Goal: Transaction & Acquisition: Book appointment/travel/reservation

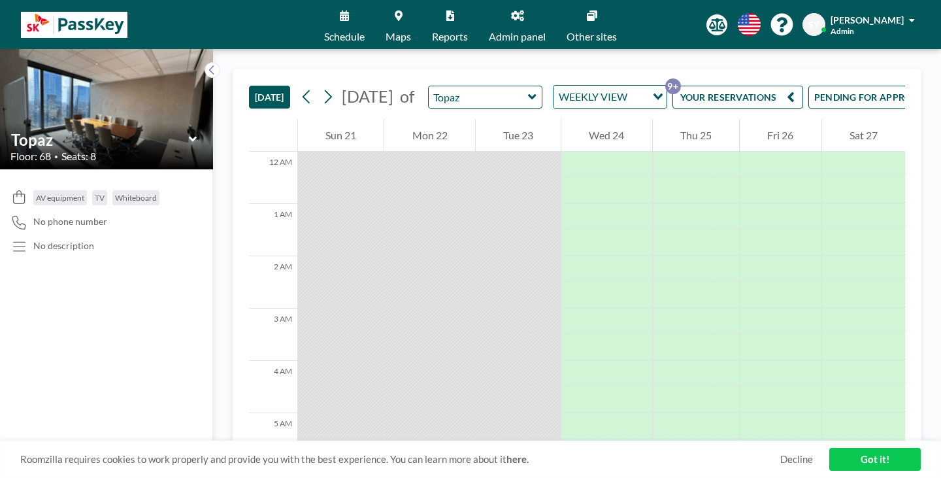
scroll to position [392, 0]
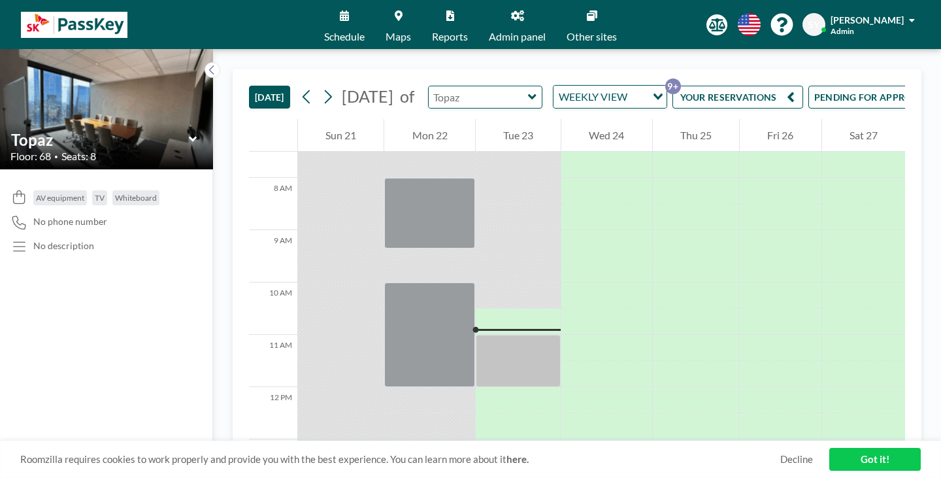
click at [488, 86] on input "text" at bounding box center [479, 97] width 100 height 22
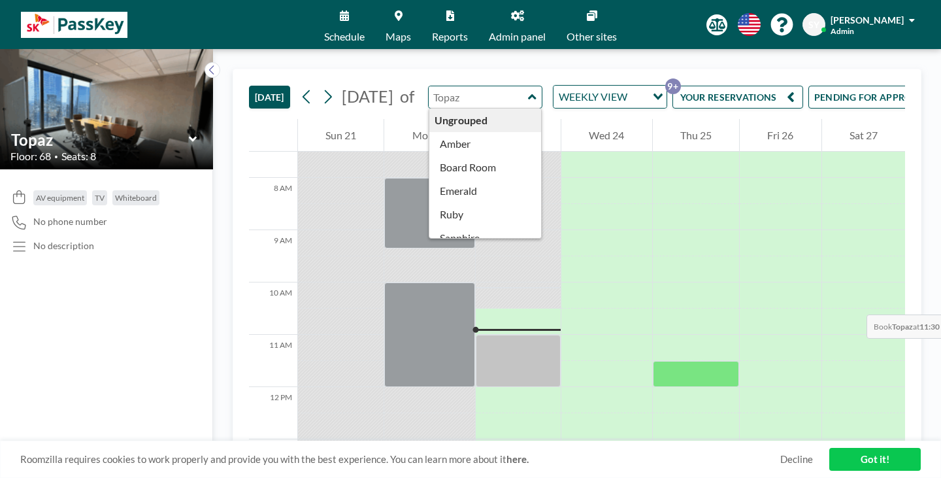
type input "Topaz"
click at [713, 361] on div at bounding box center [696, 374] width 86 height 26
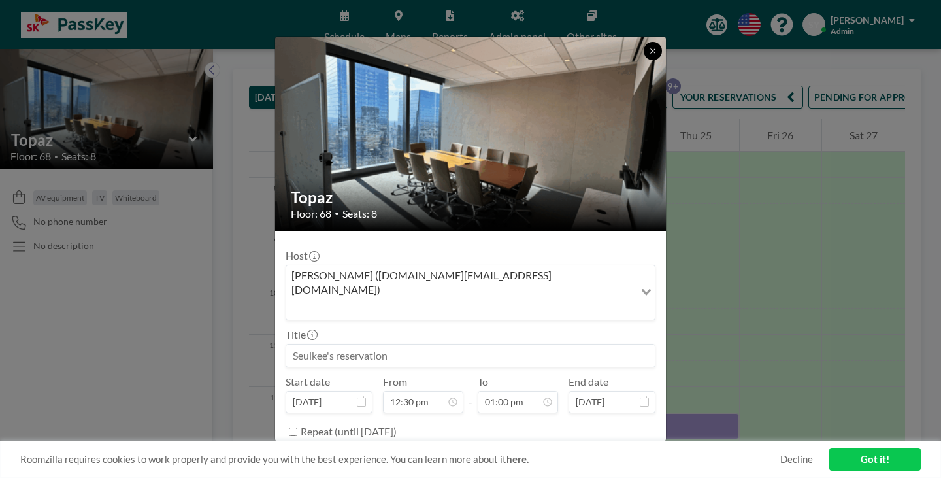
click at [649, 55] on icon at bounding box center [653, 51] width 8 height 8
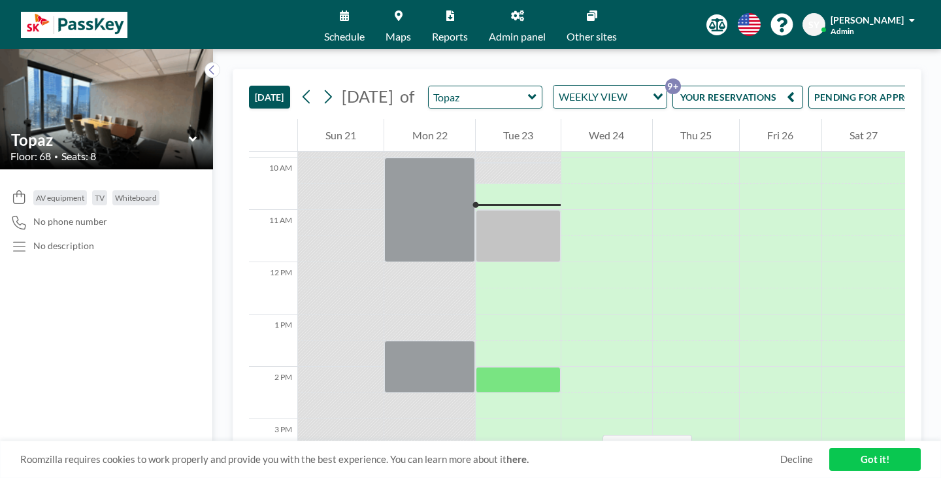
scroll to position [523, 0]
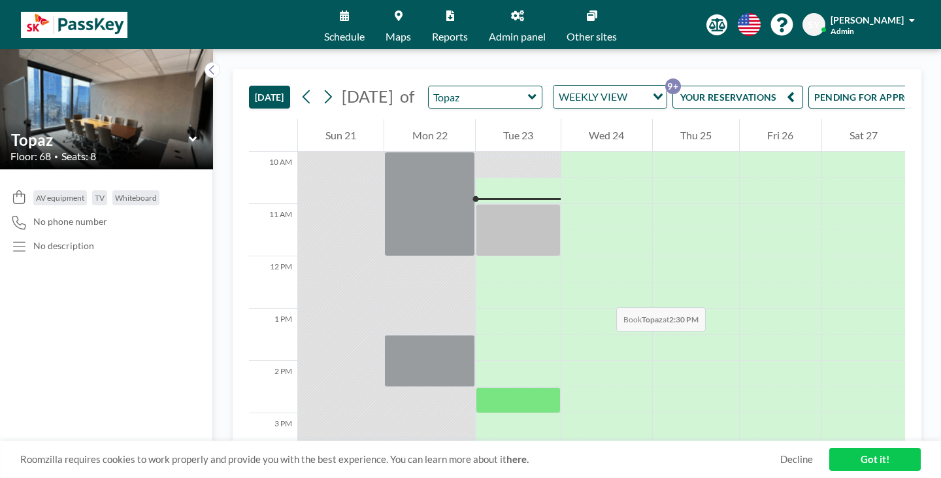
click at [487, 387] on div at bounding box center [518, 400] width 85 height 26
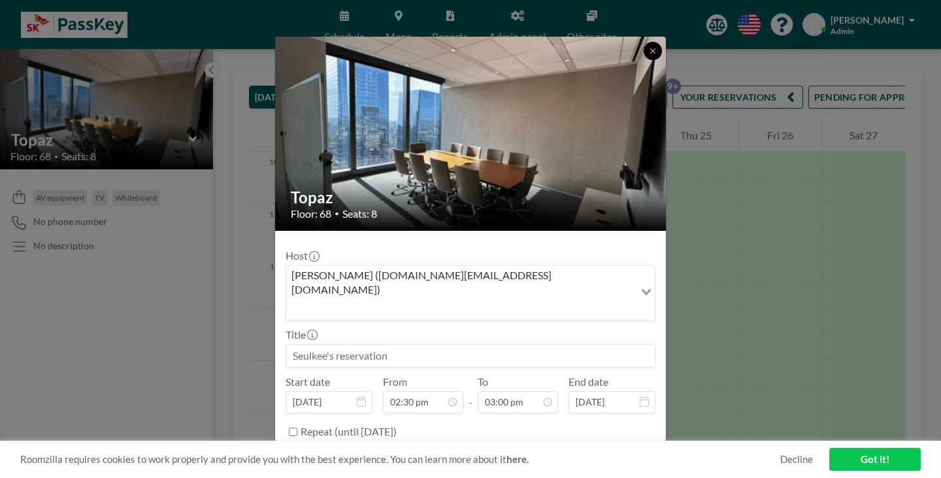
click at [649, 55] on icon at bounding box center [653, 51] width 8 height 8
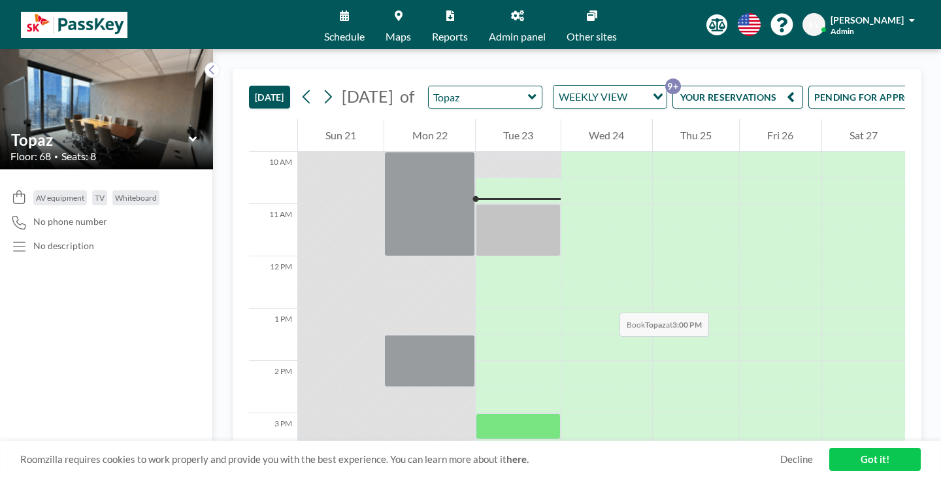
click at [490, 413] on div at bounding box center [518, 426] width 85 height 26
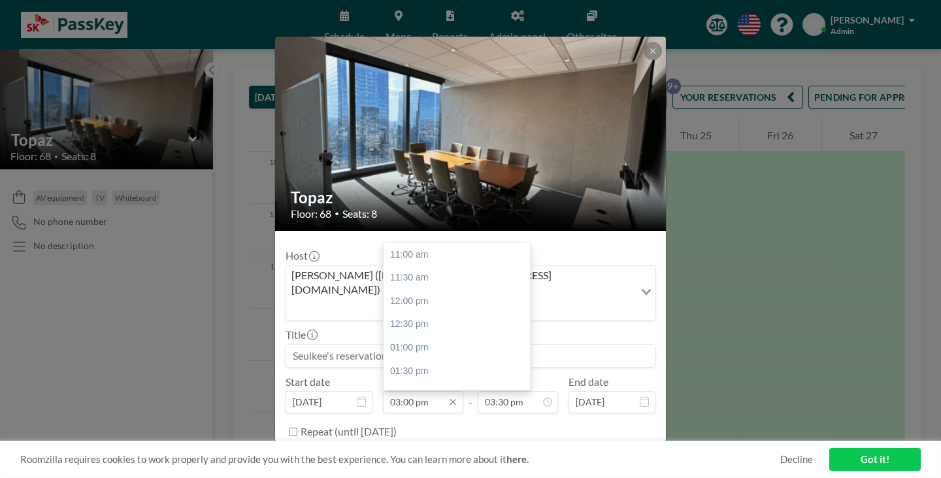
scroll to position [167, 0]
click at [418, 391] on input "03:00 pm" at bounding box center [423, 402] width 80 height 22
type input "02:45 pm"
click at [540, 391] on input "03:30 pm" at bounding box center [518, 402] width 80 height 22
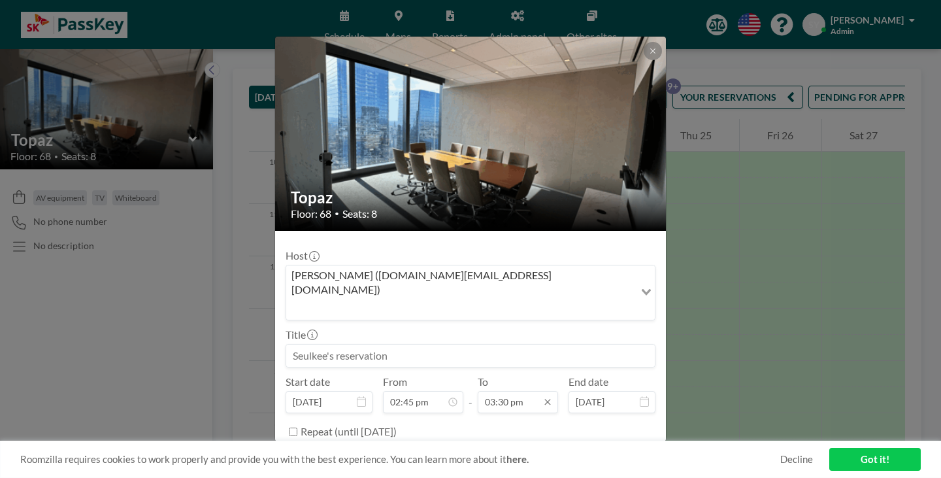
scroll to position [647, 0]
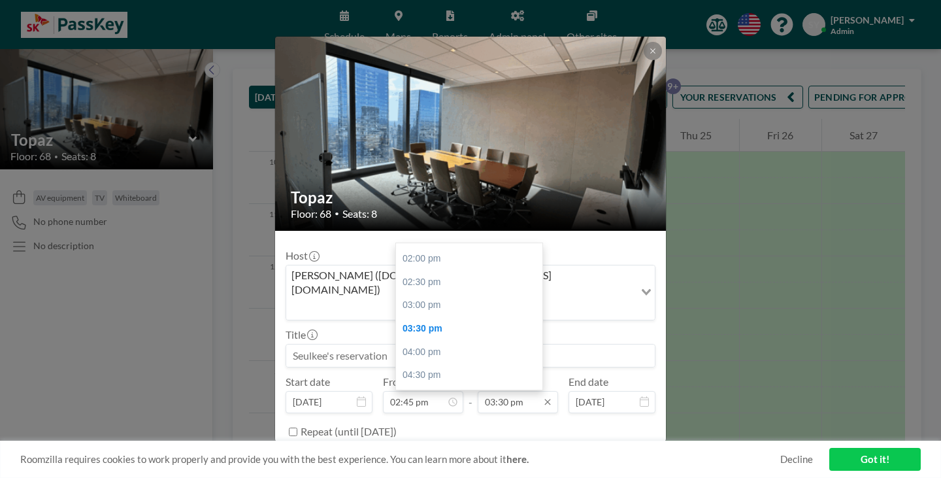
click at [485, 391] on input "03:30 pm" at bounding box center [518, 402] width 80 height 22
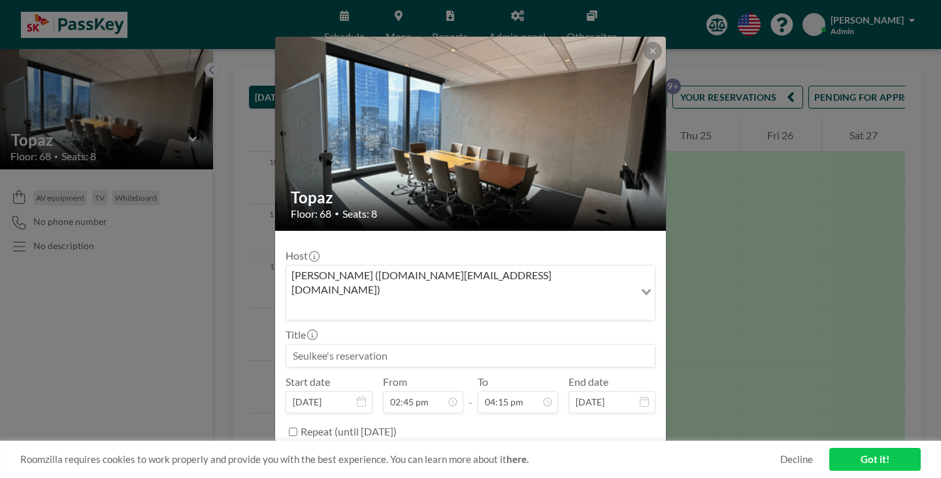
type input "04:15 pm"
click at [495, 421] on div "Repeat (until [DATE])" at bounding box center [478, 432] width 355 height 22
drag, startPoint x: 401, startPoint y: 303, endPoint x: 414, endPoint y: 297, distance: 14.1
click at [409, 344] on input at bounding box center [470, 355] width 369 height 22
type input "ㅇ"
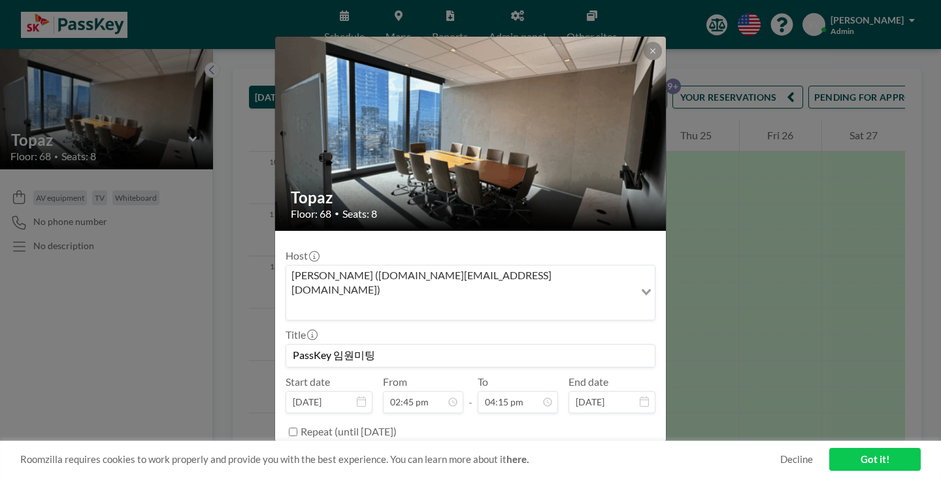
type input "PassKey 임원미팅"
click at [596, 453] on button "BOOK NOW" at bounding box center [622, 464] width 66 height 23
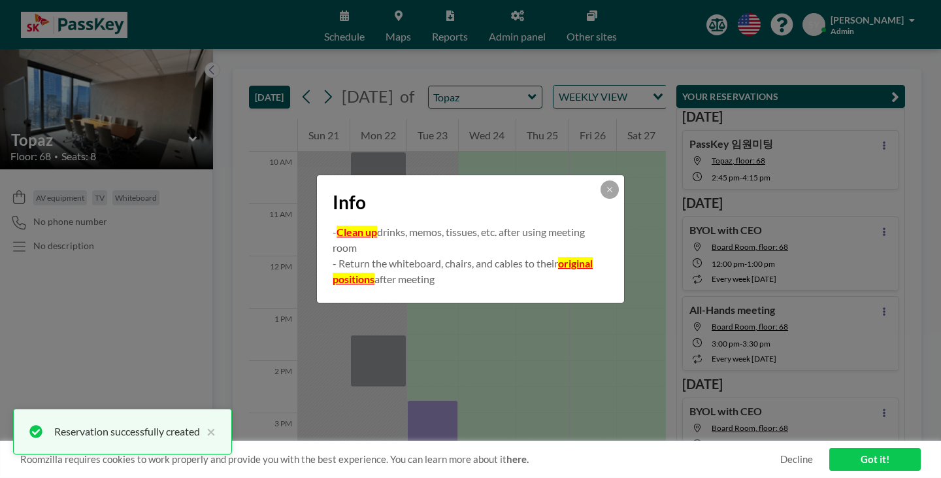
click at [600, 191] on button at bounding box center [609, 189] width 18 height 18
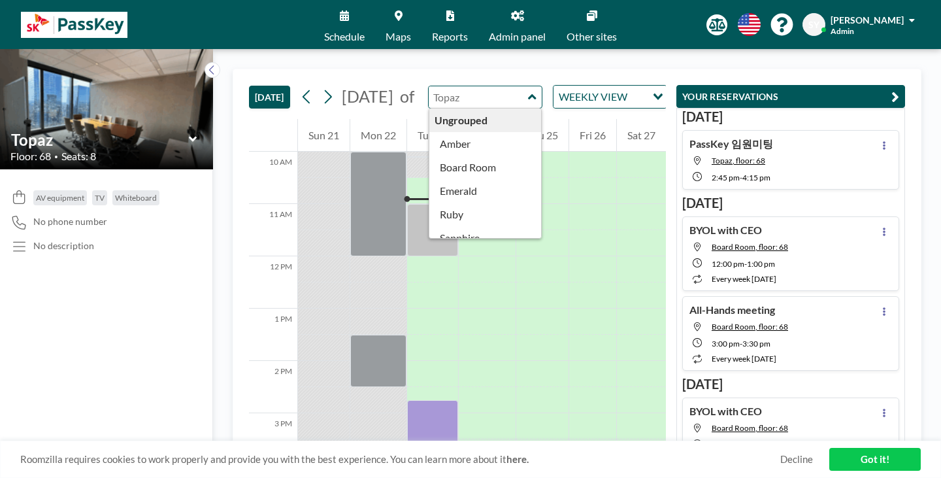
click at [439, 88] on input "text" at bounding box center [479, 97] width 100 height 22
type input "Board Room"
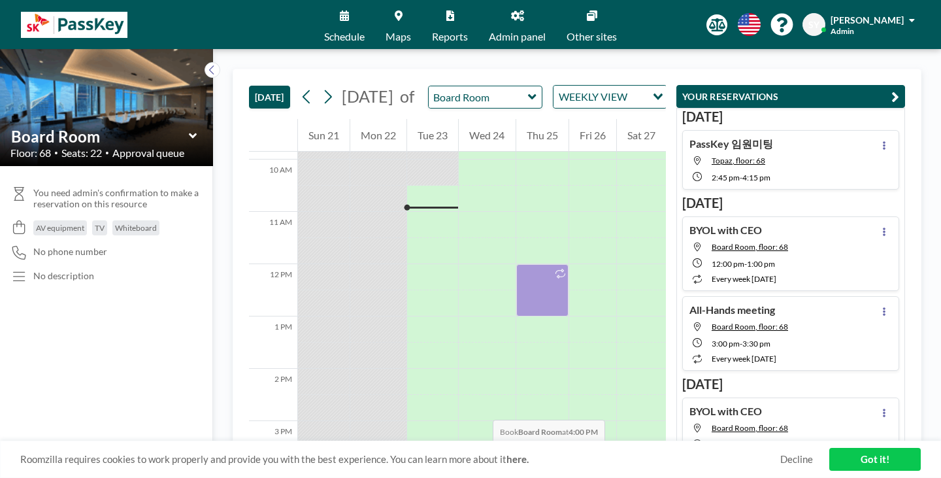
scroll to position [555, 0]
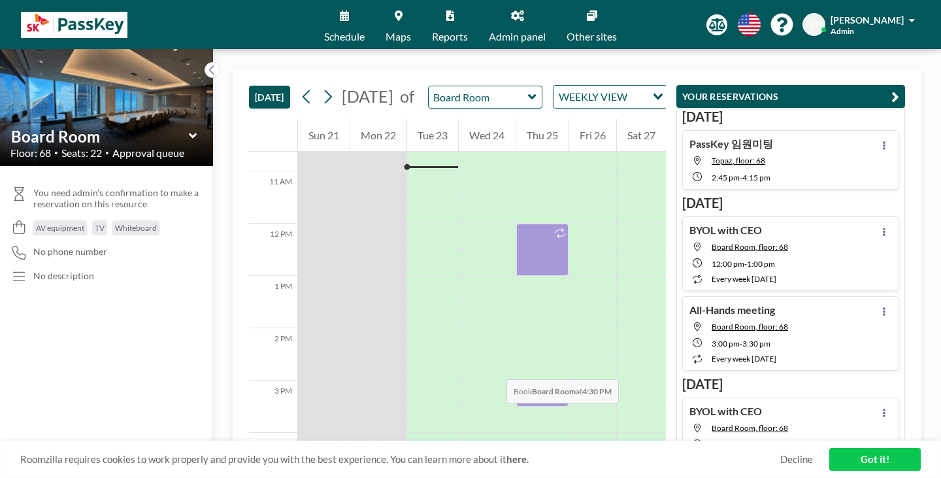
click at [407, 459] on div at bounding box center [432, 472] width 51 height 26
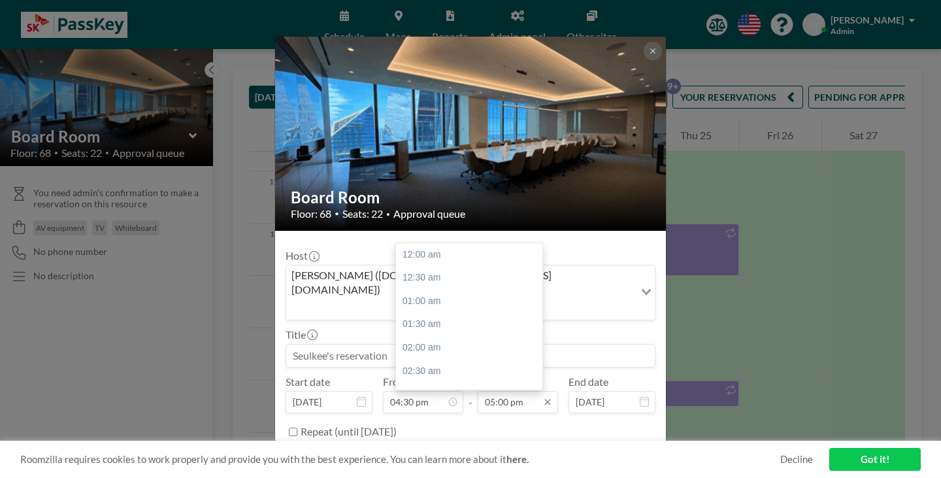
scroll to position [709, 0]
click at [521, 391] on input "05:00 pm" at bounding box center [518, 402] width 80 height 22
drag, startPoint x: 479, startPoint y: 254, endPoint x: 480, endPoint y: 234, distance: 20.3
click at [480, 243] on div "12:00 am 12:30 am 01:00 am 01:30 am 02:00 am 02:30 am 03:00 am 03:30 am 04:00 a…" at bounding box center [472, 316] width 153 height 146
click at [480, 371] on div "06:00 pm" at bounding box center [472, 383] width 153 height 24
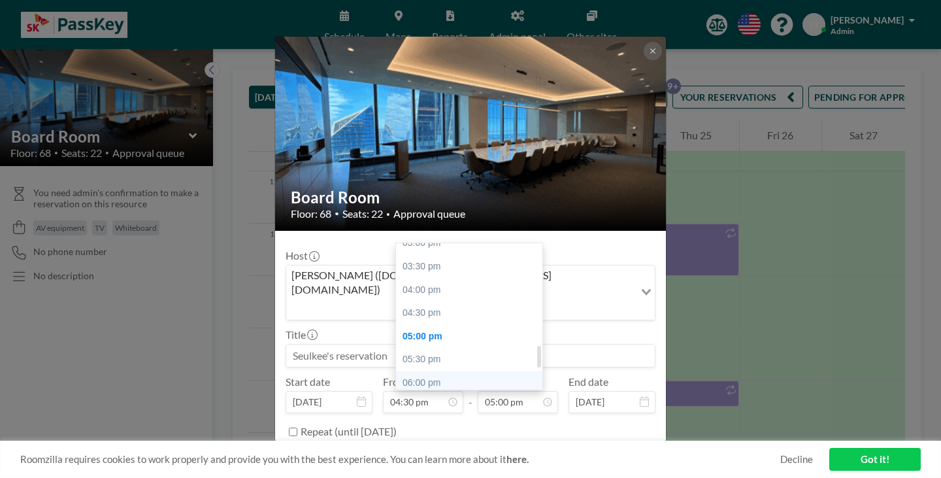
type input "06:00 pm"
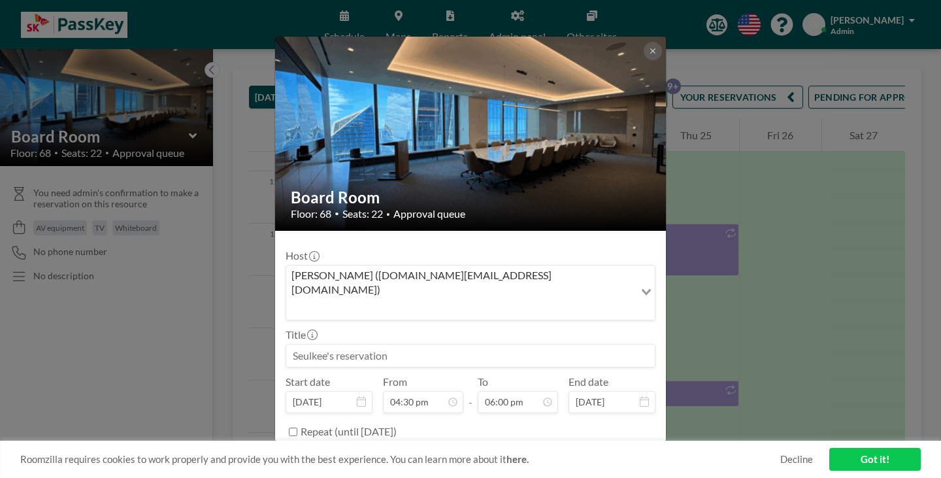
click at [479, 344] on input at bounding box center [470, 355] width 369 height 22
type input "ㅇ"
type input "C"
type input "PassKey CEO meeting"
click at [610, 453] on button "BOOK NOW" at bounding box center [622, 464] width 66 height 23
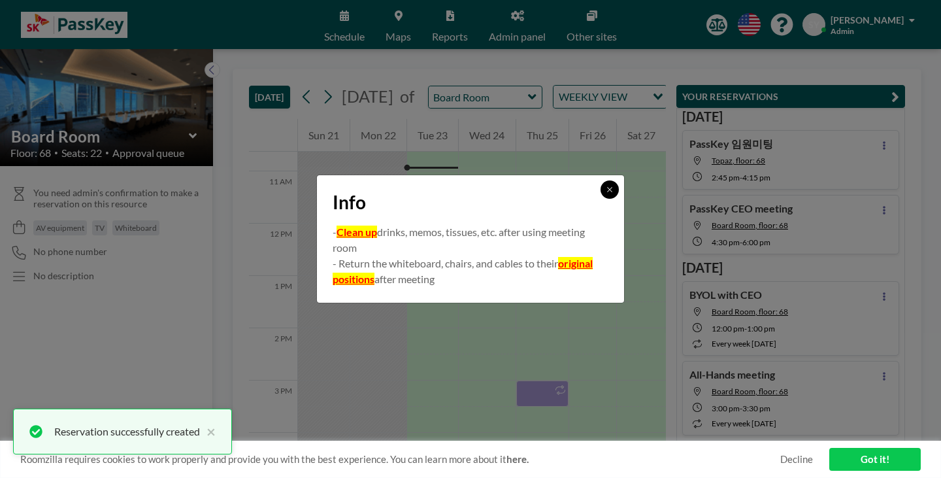
click at [606, 193] on icon at bounding box center [610, 190] width 8 height 8
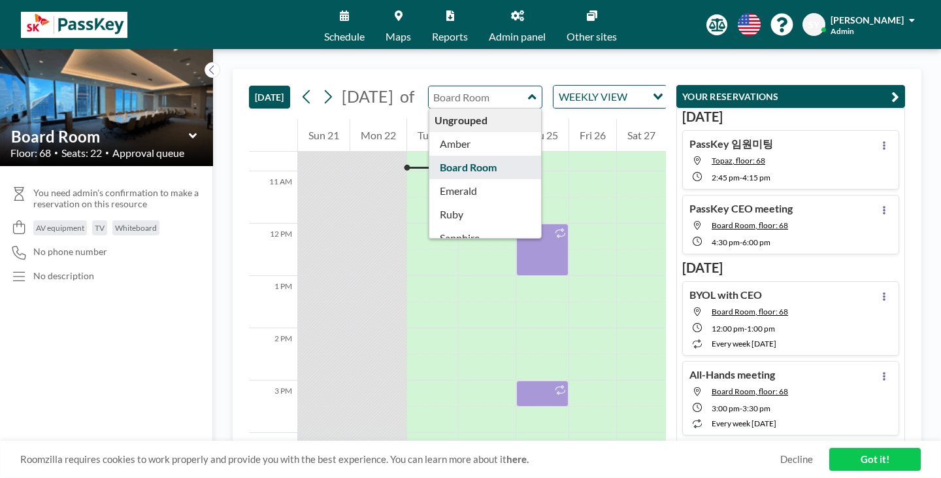
click at [465, 86] on input "text" at bounding box center [479, 97] width 100 height 22
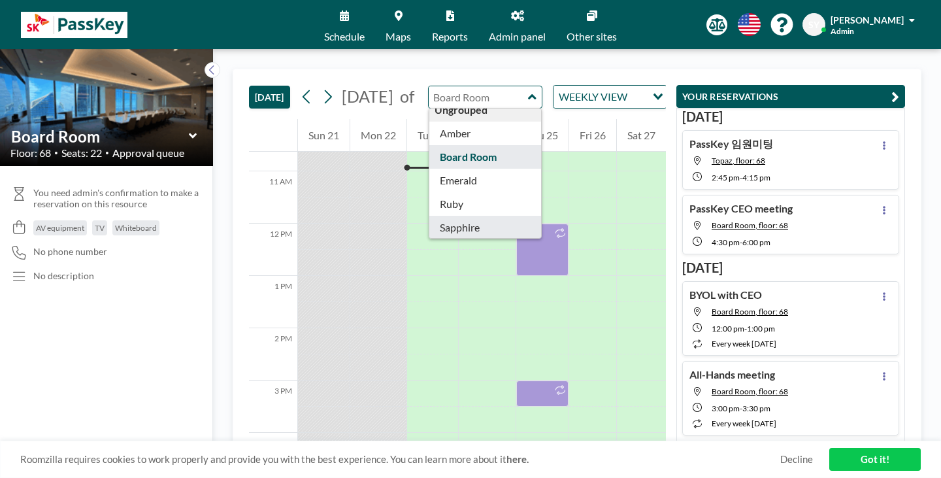
scroll to position [11, 0]
type input "Topaz"
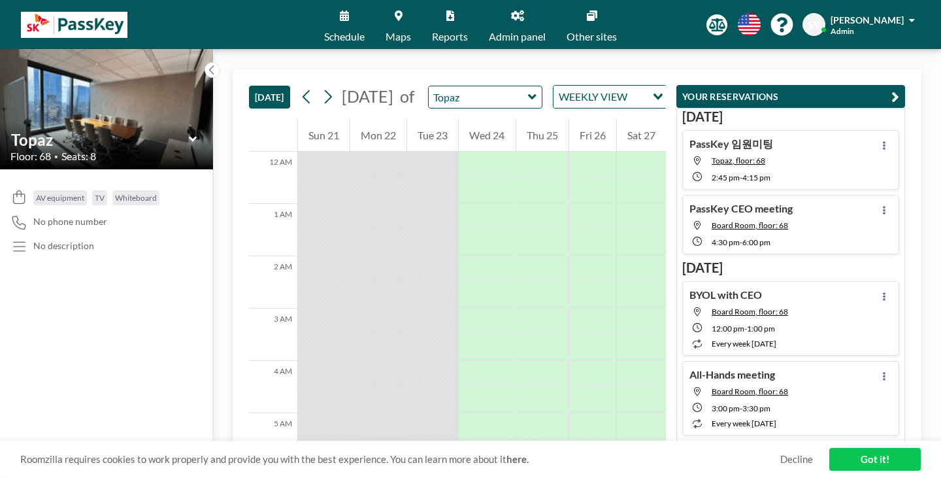
click at [459, 230] on div at bounding box center [487, 243] width 56 height 26
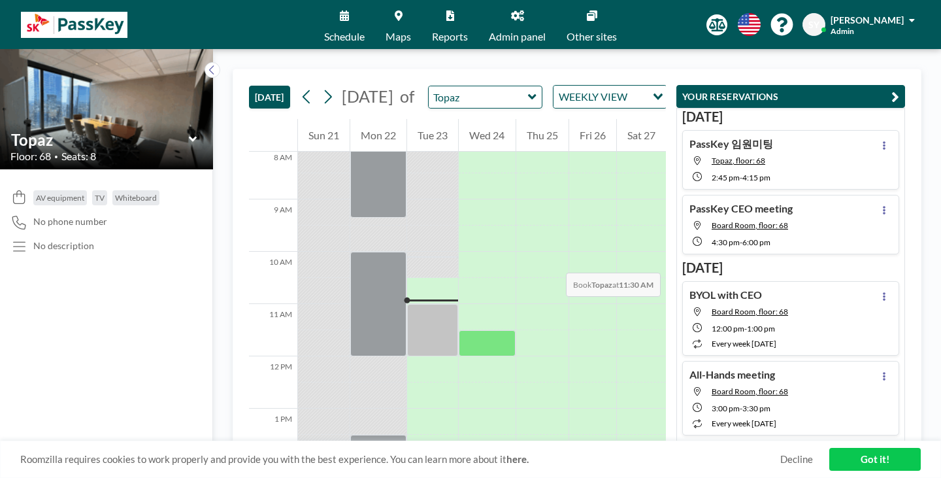
scroll to position [425, 0]
